Goal: Find specific page/section: Find specific page/section

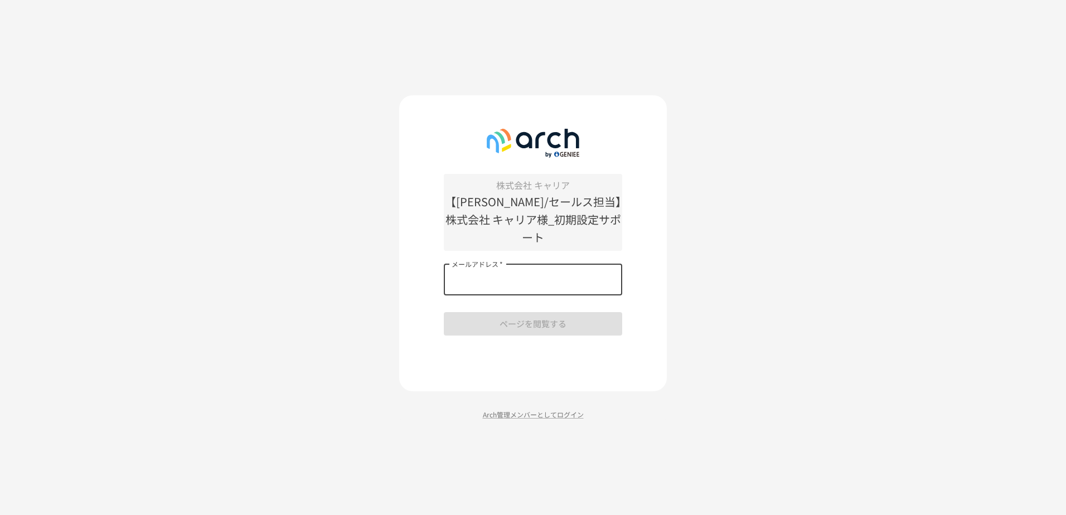
click at [525, 272] on input "メールアドレス   *" at bounding box center [533, 279] width 178 height 31
type input "**********"
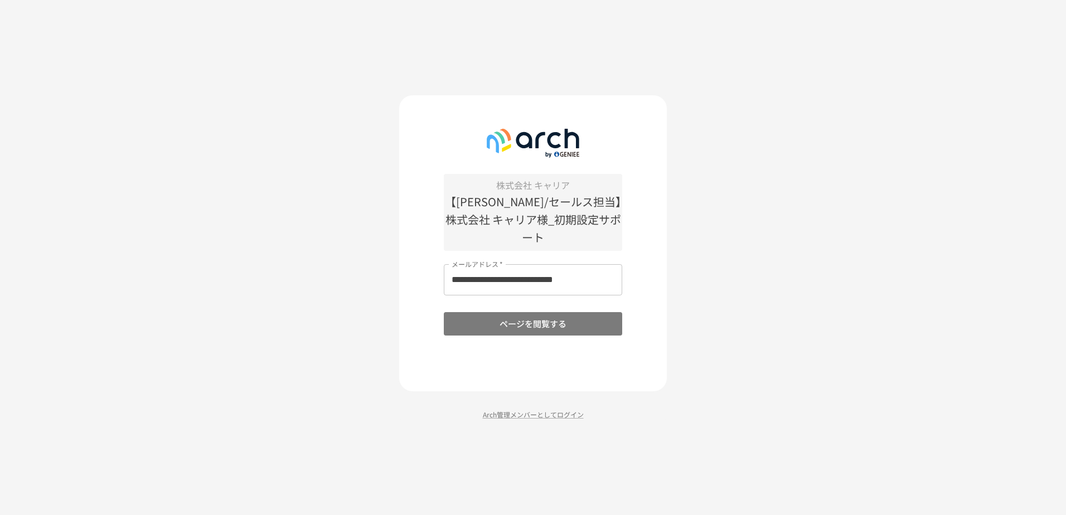
click at [537, 316] on button "ページを閲覧する" at bounding box center [533, 323] width 178 height 23
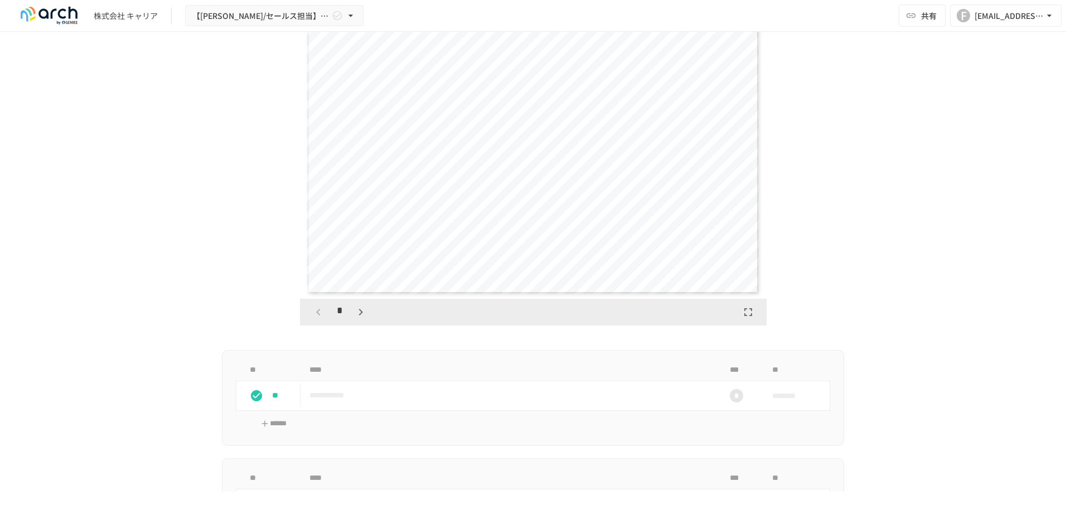
scroll to position [2927, 0]
click at [357, 325] on icon "button" at bounding box center [360, 317] width 13 height 13
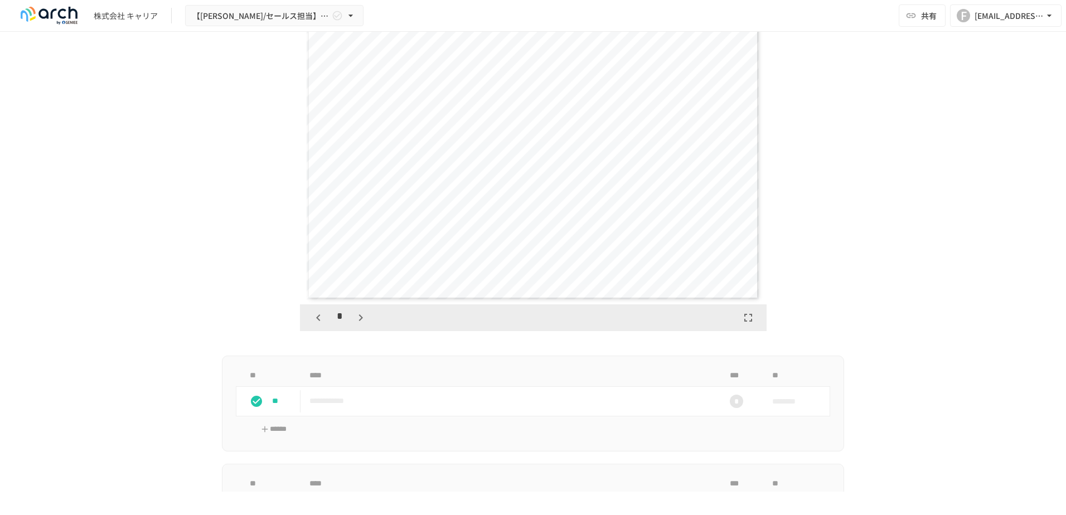
click at [357, 325] on icon "button" at bounding box center [360, 317] width 13 height 13
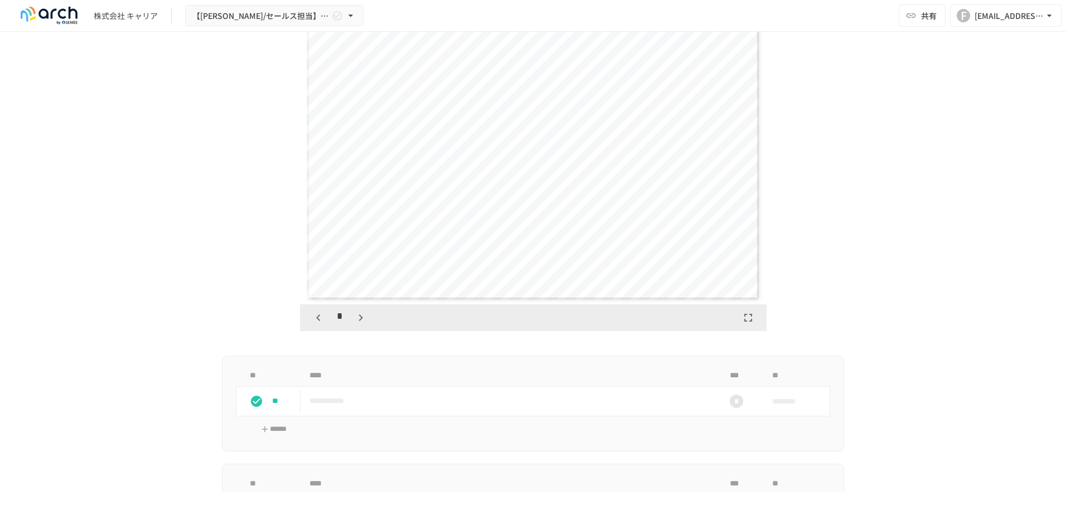
scroll to position [2254, 0]
click at [357, 325] on icon "button" at bounding box center [360, 317] width 13 height 13
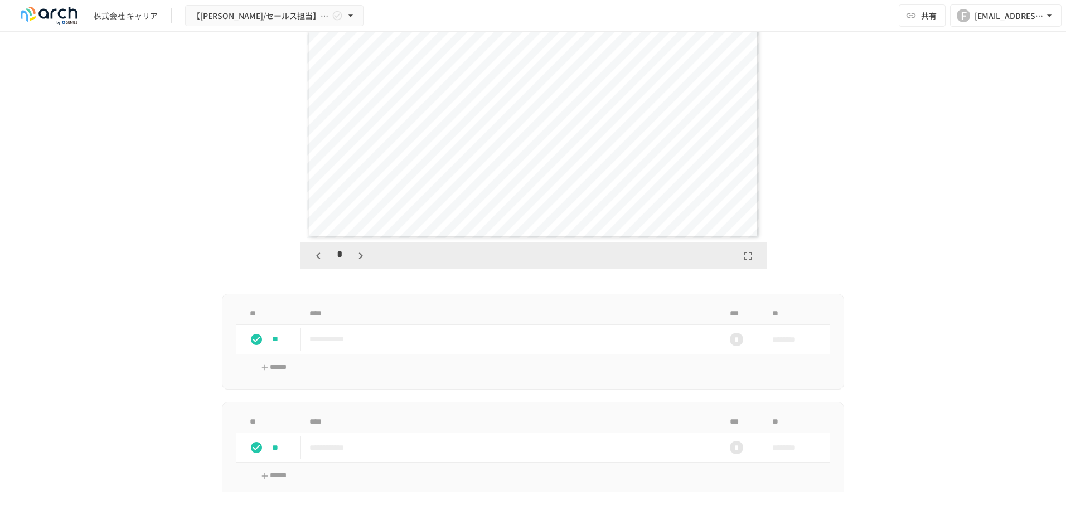
scroll to position [2989, 0]
click at [354, 263] on icon "button" at bounding box center [360, 255] width 13 height 13
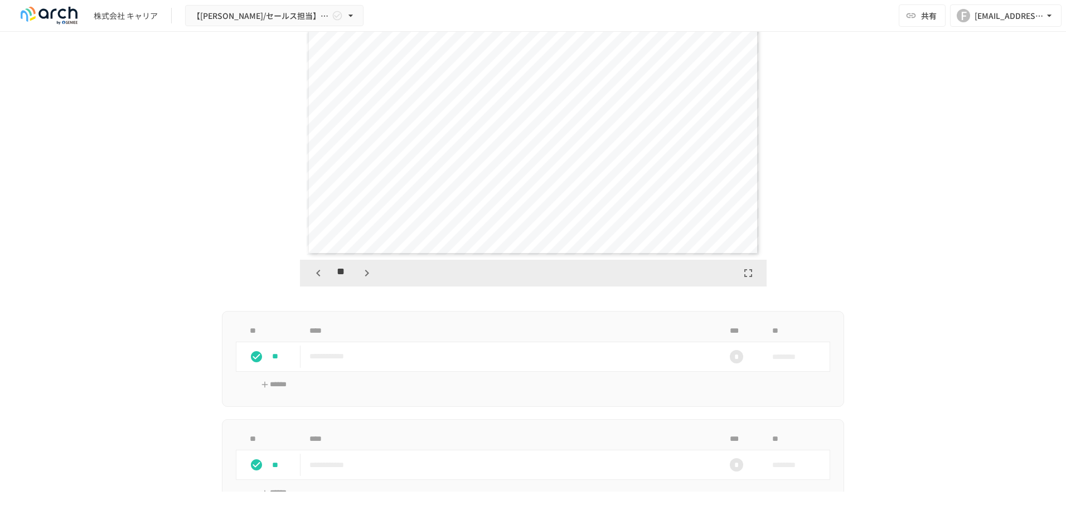
scroll to position [2972, 0]
click at [360, 279] on icon "button" at bounding box center [366, 272] width 13 height 13
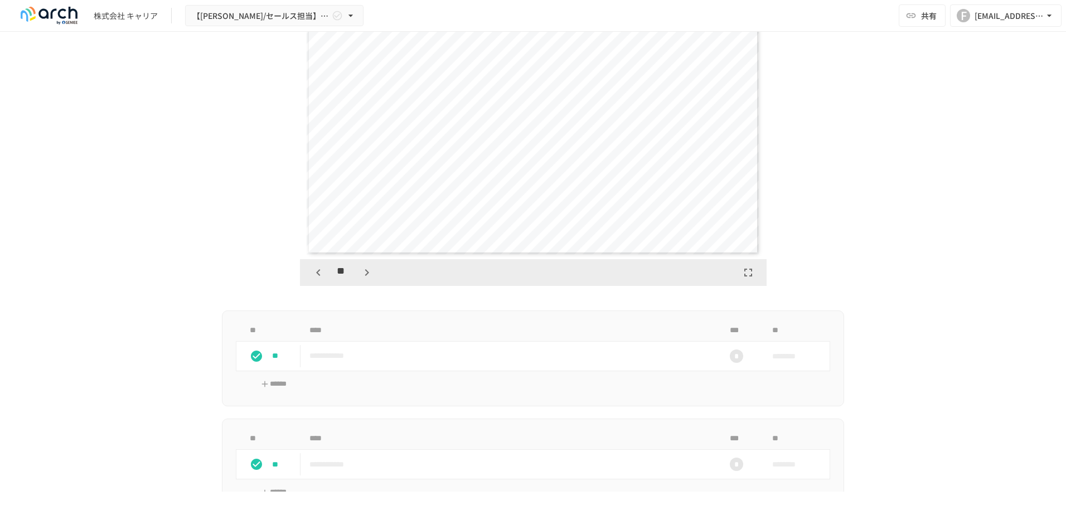
click at [360, 279] on icon "button" at bounding box center [366, 272] width 13 height 13
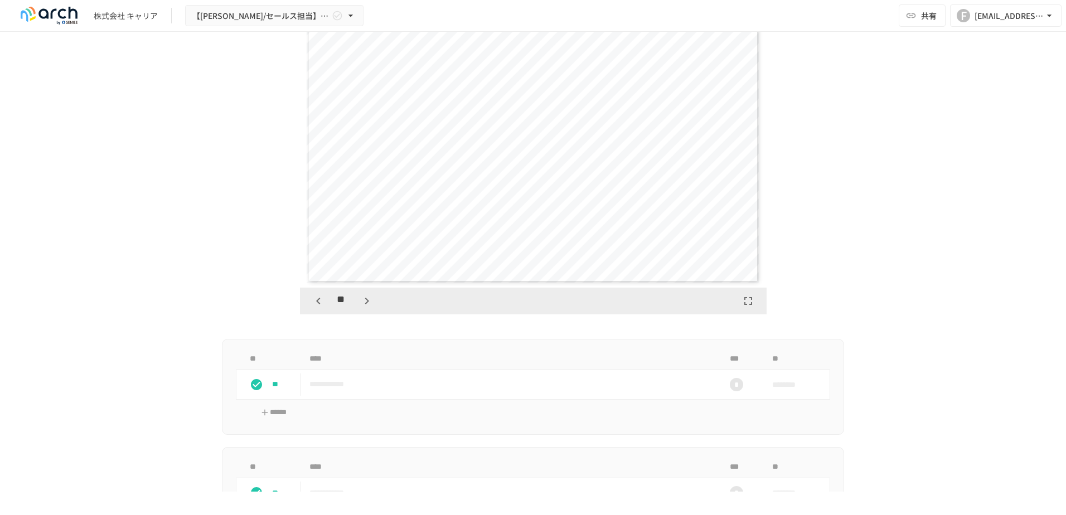
scroll to position [2945, 0]
click at [366, 306] on icon "button" at bounding box center [366, 299] width 13 height 13
click at [364, 306] on icon "button" at bounding box center [366, 299] width 13 height 13
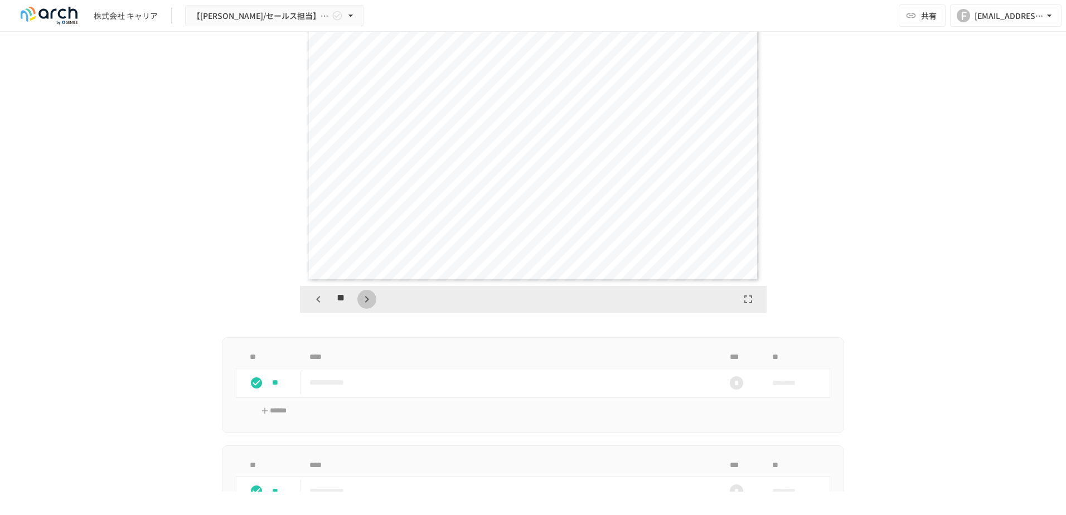
click at [364, 306] on icon "button" at bounding box center [366, 299] width 13 height 13
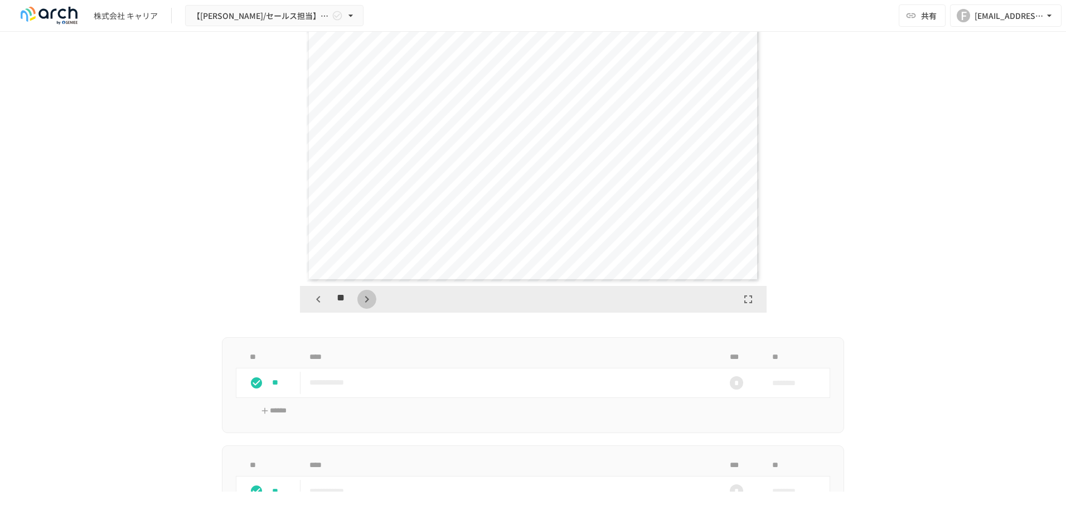
click at [364, 306] on icon "button" at bounding box center [366, 299] width 13 height 13
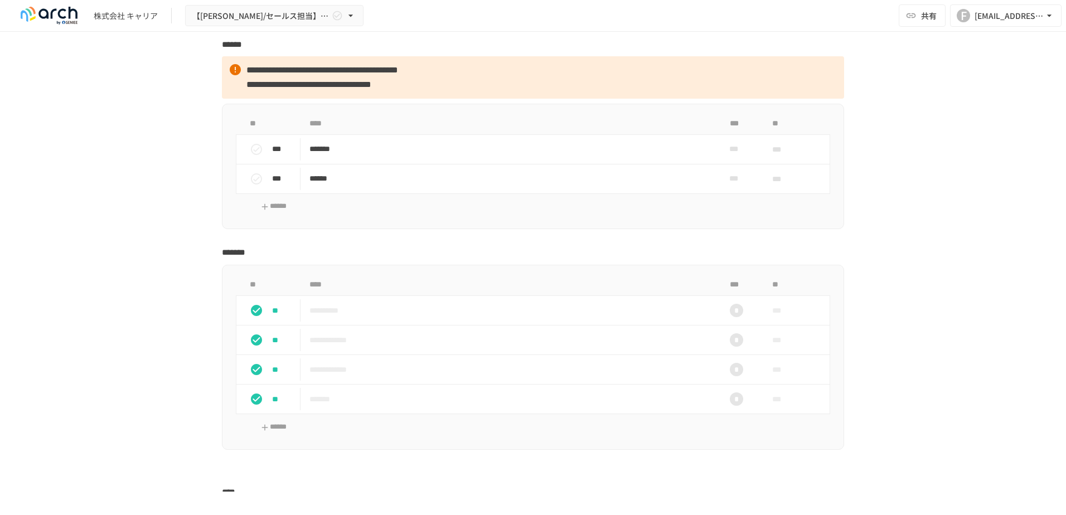
scroll to position [1328, 0]
